Goal: Find specific page/section: Find specific page/section

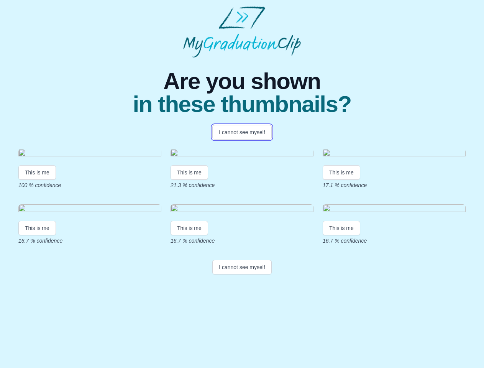
click at [242, 132] on button "I cannot see myself" at bounding box center [241, 132] width 59 height 15
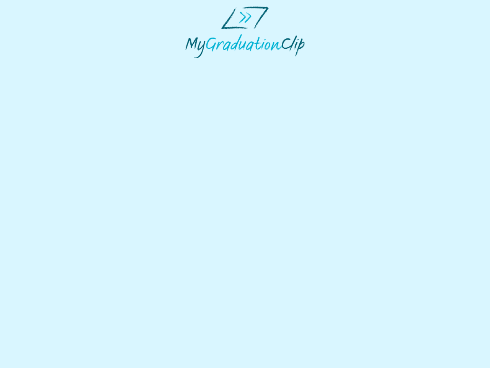
click at [37, 64] on html at bounding box center [245, 32] width 490 height 64
click at [190, 64] on html at bounding box center [245, 32] width 490 height 64
click at [343, 64] on html at bounding box center [245, 32] width 490 height 64
click at [37, 64] on html at bounding box center [245, 32] width 490 height 64
click at [190, 64] on html at bounding box center [245, 32] width 490 height 64
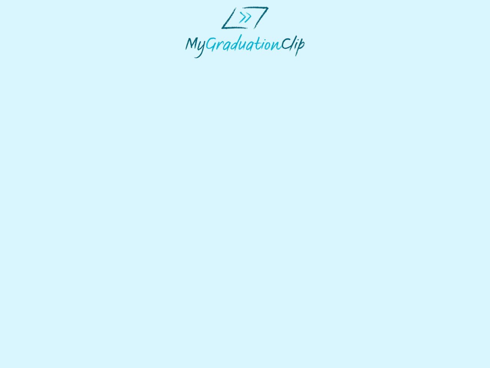
click at [343, 64] on html at bounding box center [245, 32] width 490 height 64
